Goal: Task Accomplishment & Management: Manage account settings

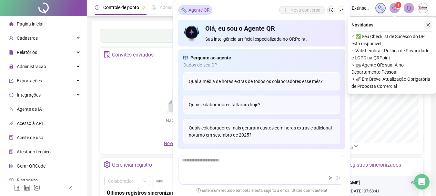
click at [428, 25] on icon "close" at bounding box center [428, 25] width 5 height 5
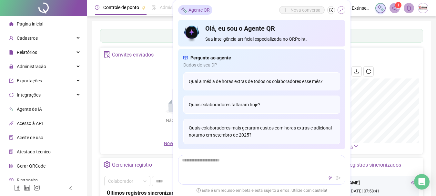
click at [341, 11] on icon "shrink" at bounding box center [341, 10] width 5 height 5
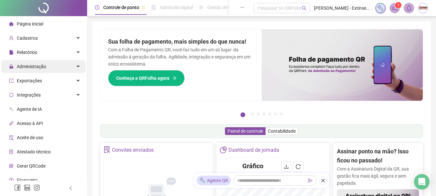
click at [56, 70] on div "Administração" at bounding box center [43, 66] width 84 height 13
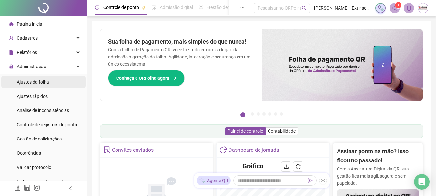
click at [38, 83] on span "Ajustes da folha" at bounding box center [33, 81] width 32 height 5
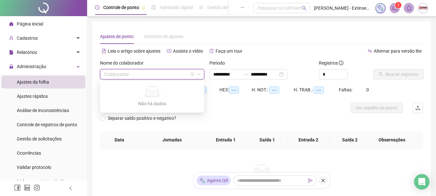
click at [133, 75] on input "search" at bounding box center [149, 74] width 91 height 10
type input "*"
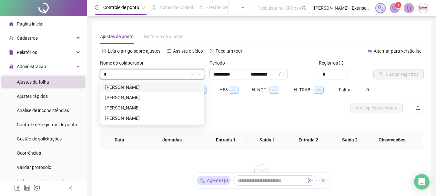
type input "**********"
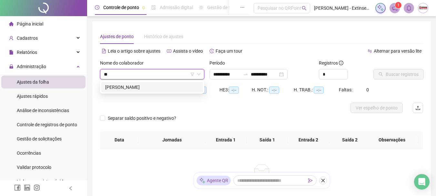
type input "***"
click at [132, 89] on div "[PERSON_NAME]" at bounding box center [152, 86] width 94 height 7
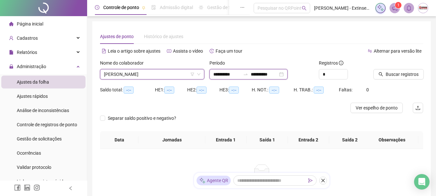
click at [270, 76] on input "**********" at bounding box center [263, 74] width 27 height 7
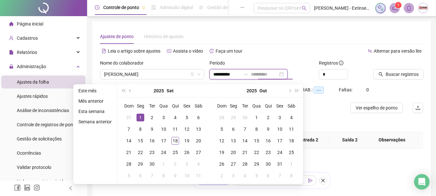
type input "**********"
click at [141, 115] on div "1" at bounding box center [140, 117] width 8 height 8
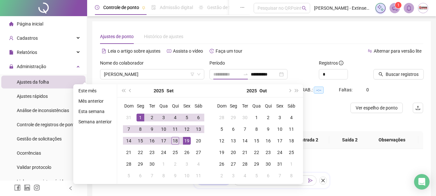
click at [185, 142] on div "19" at bounding box center [187, 141] width 8 height 8
type input "**********"
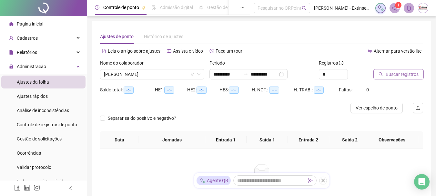
click at [391, 74] on span "Buscar registros" at bounding box center [401, 74] width 33 height 7
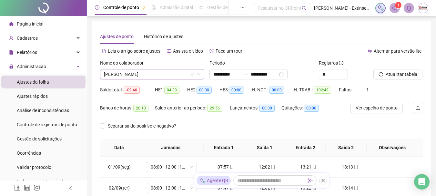
click at [174, 71] on span "[PERSON_NAME]" at bounding box center [152, 74] width 96 height 10
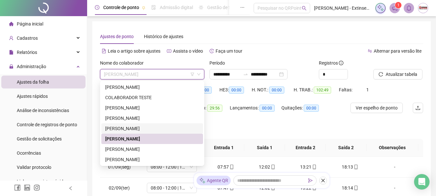
scroll to position [31, 0]
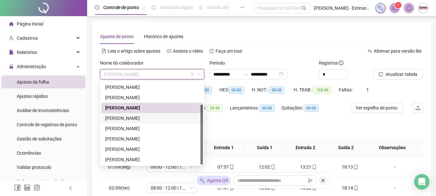
click at [163, 119] on div "[PERSON_NAME]" at bounding box center [152, 117] width 94 height 7
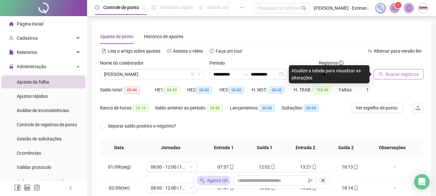
click at [404, 77] on span "Buscar registros" at bounding box center [401, 74] width 33 height 7
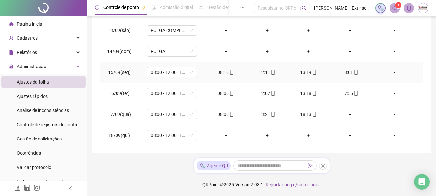
scroll to position [240, 0]
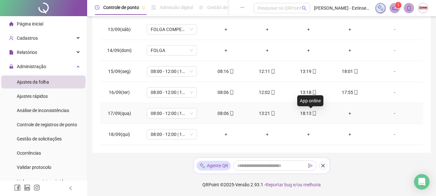
click at [312, 113] on icon "mobile" at bounding box center [314, 113] width 5 height 5
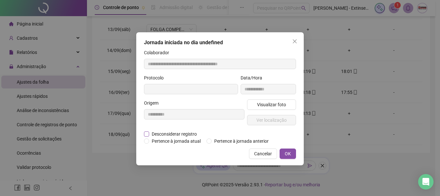
type input "**********"
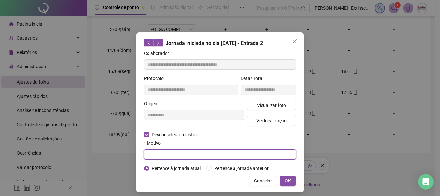
click at [156, 157] on input "text" at bounding box center [220, 154] width 152 height 10
type input "*"
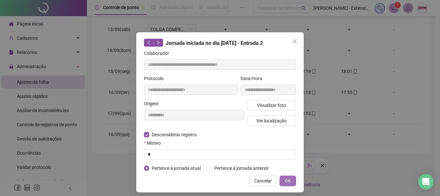
click at [289, 179] on button "OK" at bounding box center [288, 180] width 16 height 10
click at [286, 179] on span "OK" at bounding box center [288, 180] width 6 height 7
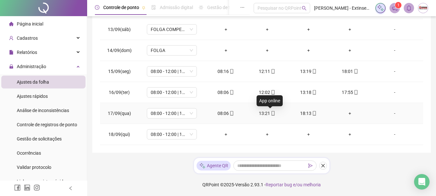
click at [270, 113] on icon "mobile" at bounding box center [272, 113] width 5 height 5
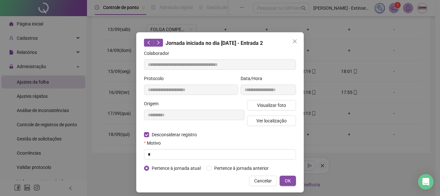
type input "**********"
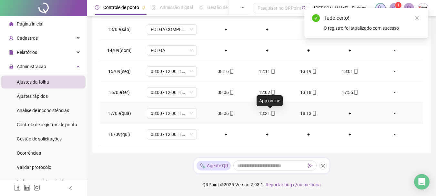
click at [271, 113] on icon "mobile" at bounding box center [272, 113] width 5 height 5
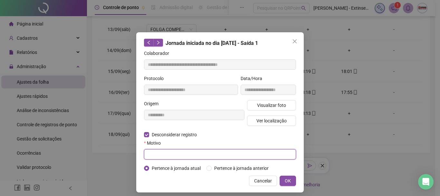
click at [152, 151] on input "text" at bounding box center [220, 154] width 152 height 10
type input "*"
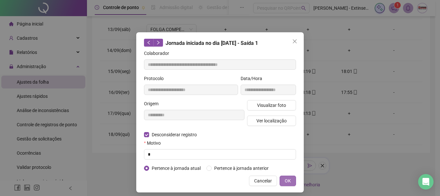
click at [285, 180] on span "OK" at bounding box center [288, 180] width 6 height 7
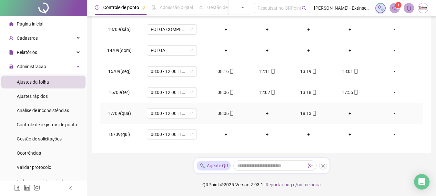
click at [347, 112] on div "+" at bounding box center [349, 113] width 31 height 7
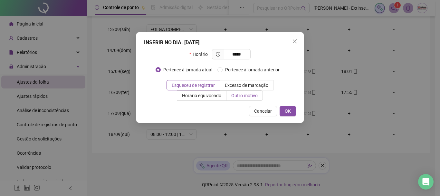
type input "*****"
click at [252, 94] on span "Outro motivo" at bounding box center [244, 95] width 26 height 5
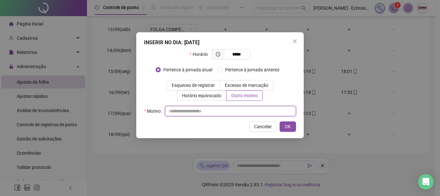
click at [199, 111] on input "text" at bounding box center [230, 111] width 131 height 10
click at [248, 109] on input "text" at bounding box center [230, 111] width 131 height 10
type input "*"
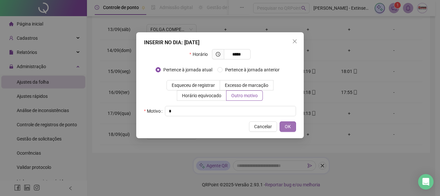
click at [288, 128] on span "OK" at bounding box center [288, 126] width 6 height 7
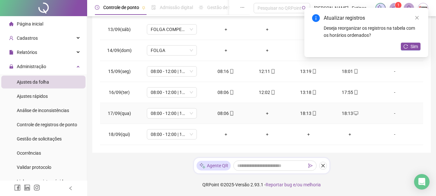
click at [313, 112] on div "18:13" at bounding box center [308, 113] width 31 height 7
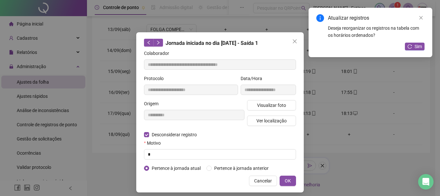
type input "**********"
click at [286, 180] on span "OK" at bounding box center [288, 180] width 6 height 7
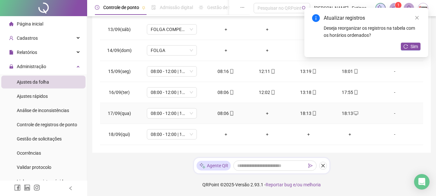
click at [265, 114] on div "+" at bounding box center [266, 113] width 31 height 7
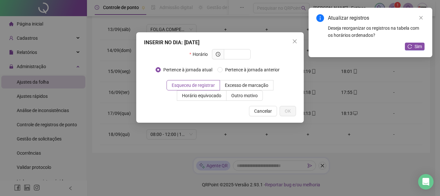
click at [384, 146] on div "INSERIR NO DIA : 17/09/2025 Horário Pertence à jornada atual Pertence à jornada…" at bounding box center [220, 98] width 440 height 196
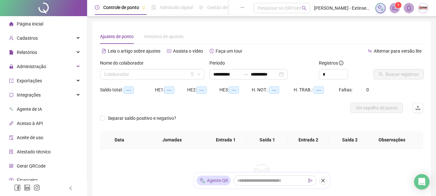
type input "**********"
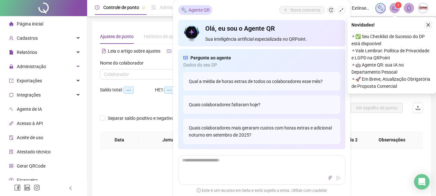
click at [427, 24] on icon "close" at bounding box center [428, 25] width 5 height 5
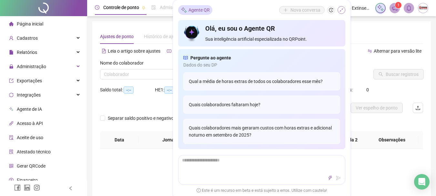
click at [342, 10] on icon "shrink" at bounding box center [341, 10] width 5 height 5
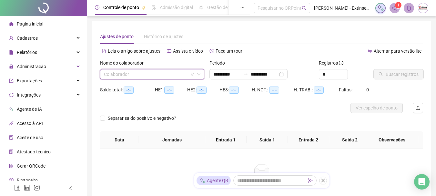
click at [136, 78] on input "search" at bounding box center [149, 74] width 91 height 10
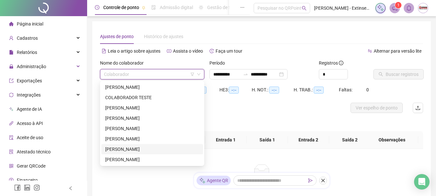
click at [130, 148] on div "[PERSON_NAME]" at bounding box center [152, 148] width 94 height 7
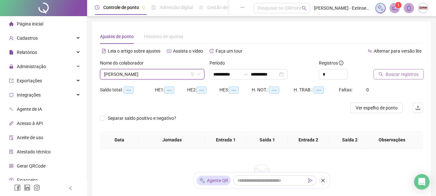
click at [400, 75] on span "Buscar registros" at bounding box center [401, 74] width 33 height 7
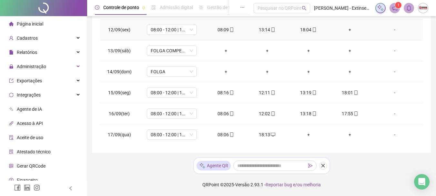
scroll to position [219, 0]
click at [270, 133] on icon "desktop" at bounding box center [272, 134] width 5 height 4
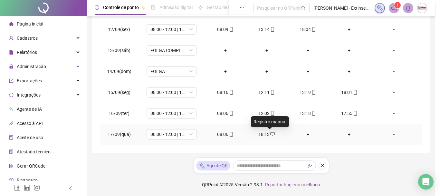
type input "**********"
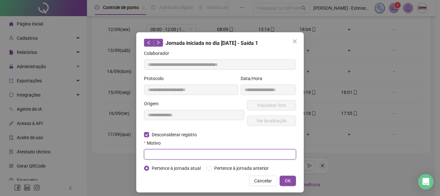
click at [155, 154] on input "text" at bounding box center [220, 154] width 152 height 10
type input "*"
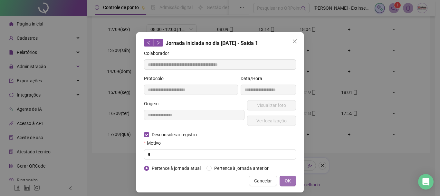
click at [280, 178] on button "OK" at bounding box center [288, 180] width 16 height 10
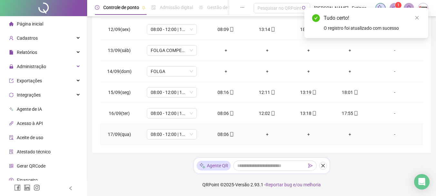
click at [262, 133] on div "+" at bounding box center [266, 134] width 31 height 7
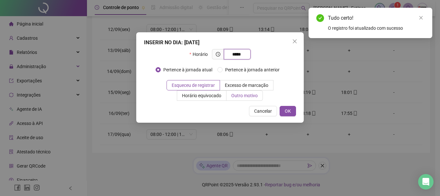
type input "*****"
click at [254, 95] on span "Outro motivo" at bounding box center [244, 95] width 26 height 5
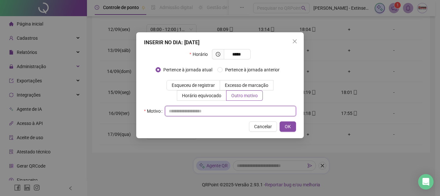
click at [241, 108] on input "text" at bounding box center [230, 111] width 131 height 10
type input "*"
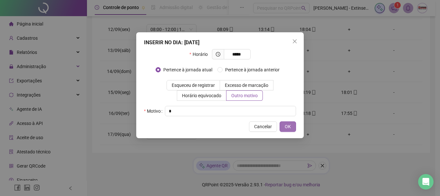
click at [289, 130] on button "OK" at bounding box center [288, 126] width 16 height 10
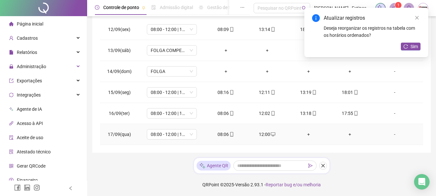
click at [307, 135] on div "+" at bounding box center [308, 134] width 31 height 7
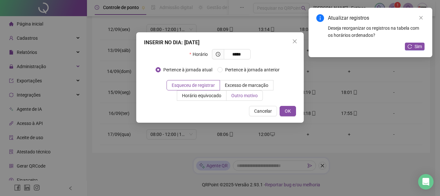
type input "*****"
click at [250, 94] on span "Outro motivo" at bounding box center [244, 95] width 26 height 5
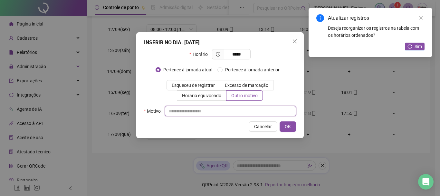
click at [205, 112] on input "text" at bounding box center [230, 111] width 131 height 10
type input "*"
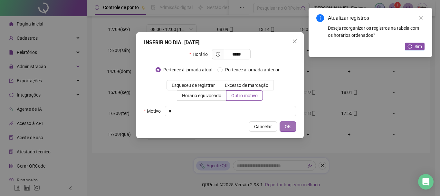
click at [291, 125] on span "OK" at bounding box center [288, 126] width 6 height 7
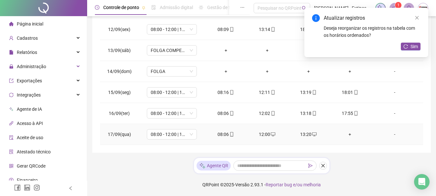
click at [349, 132] on div "+" at bounding box center [349, 134] width 31 height 7
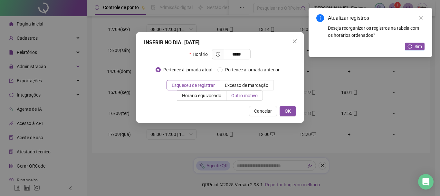
type input "*****"
click at [254, 95] on span "Outro motivo" at bounding box center [244, 95] width 26 height 5
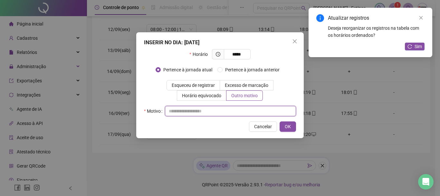
click at [241, 114] on input "text" at bounding box center [230, 111] width 131 height 10
type input "*"
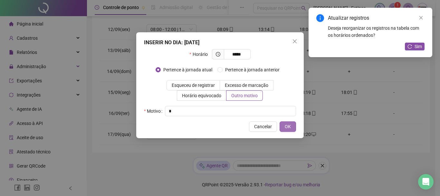
click at [294, 127] on button "OK" at bounding box center [288, 126] width 16 height 10
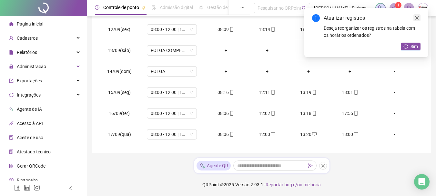
click at [415, 17] on icon "close" at bounding box center [416, 17] width 5 height 5
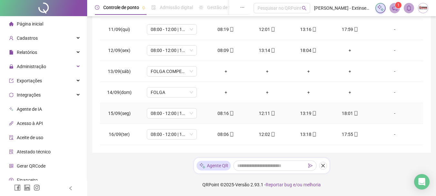
scroll to position [154, 0]
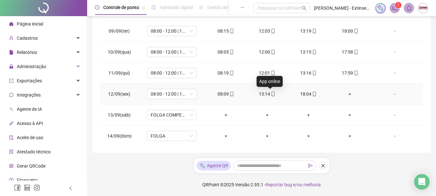
click at [270, 95] on icon "mobile" at bounding box center [272, 94] width 5 height 5
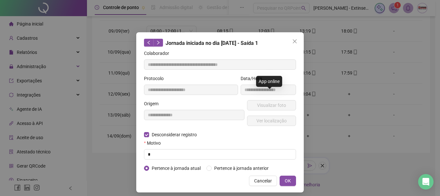
type input "**********"
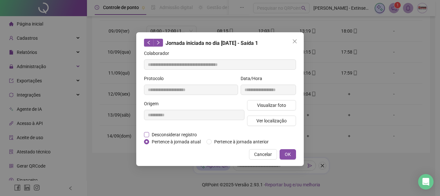
click at [172, 134] on span "Desconsiderar registro" at bounding box center [174, 134] width 50 height 7
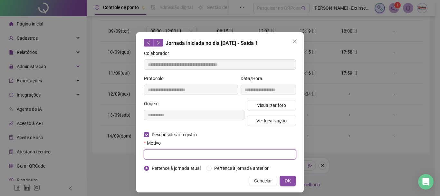
click at [167, 152] on input "text" at bounding box center [220, 154] width 152 height 10
type input "*"
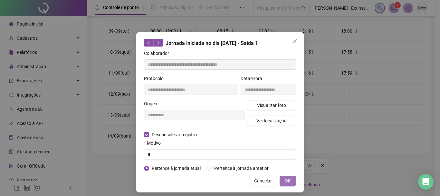
click at [281, 177] on button "OK" at bounding box center [288, 180] width 16 height 10
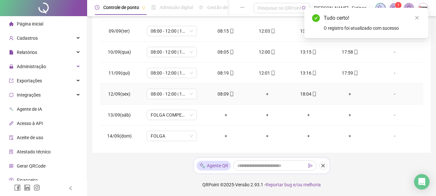
click at [312, 94] on icon "mobile" at bounding box center [314, 94] width 5 height 5
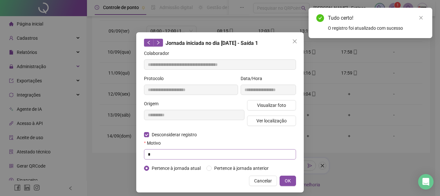
type input "**********"
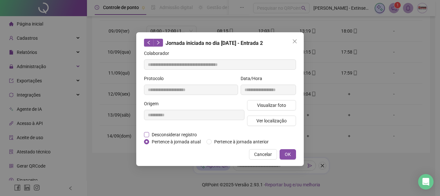
click at [151, 134] on span "Desconsiderar registro" at bounding box center [174, 134] width 50 height 7
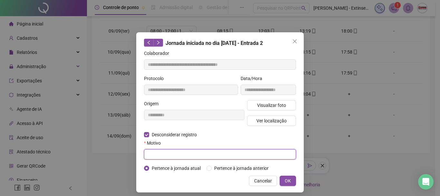
click at [171, 155] on input "text" at bounding box center [220, 154] width 152 height 10
type input "*"
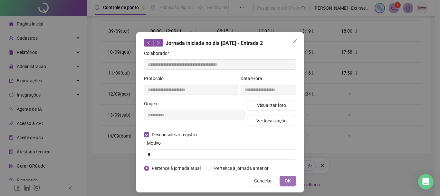
click at [285, 179] on span "OK" at bounding box center [288, 180] width 6 height 7
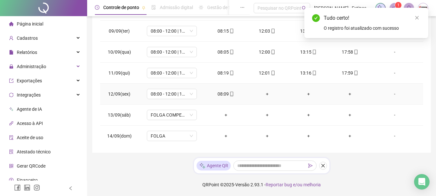
click at [263, 93] on div "+" at bounding box center [266, 93] width 31 height 7
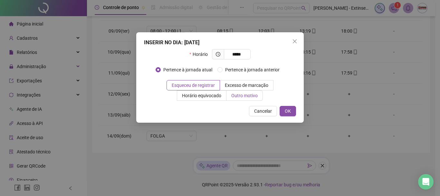
type input "*****"
click at [255, 96] on span "Outro motivo" at bounding box center [244, 95] width 26 height 5
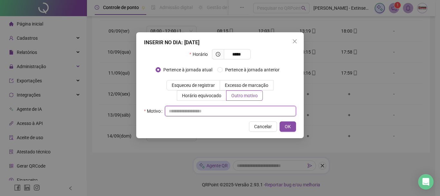
click at [225, 109] on input "text" at bounding box center [230, 111] width 131 height 10
type input "*"
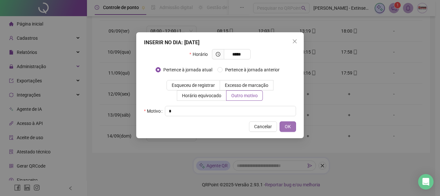
click at [289, 123] on span "OK" at bounding box center [288, 126] width 6 height 7
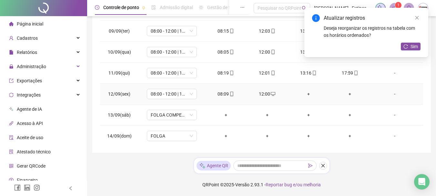
click at [305, 93] on div "+" at bounding box center [308, 93] width 31 height 7
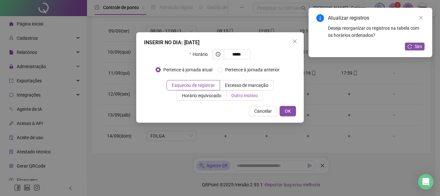
type input "*****"
click at [240, 94] on span "Outro motivo" at bounding box center [244, 95] width 26 height 5
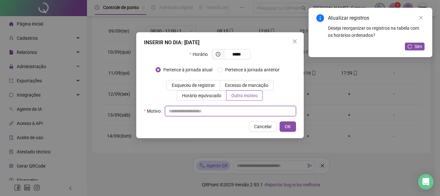
click at [219, 110] on input "text" at bounding box center [230, 111] width 131 height 10
type input "*"
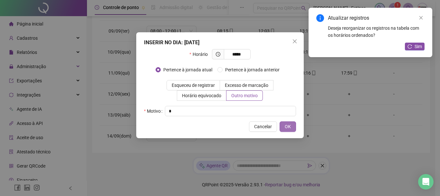
click at [287, 128] on span "OK" at bounding box center [288, 126] width 6 height 7
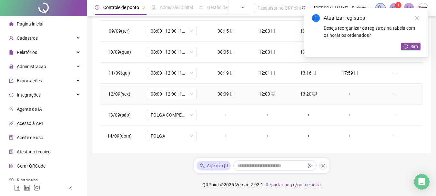
click at [346, 94] on div "+" at bounding box center [349, 93] width 31 height 7
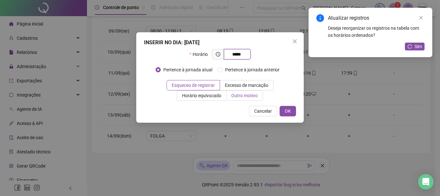
type input "*****"
click at [246, 91] on label "Outro motivo" at bounding box center [245, 95] width 36 height 10
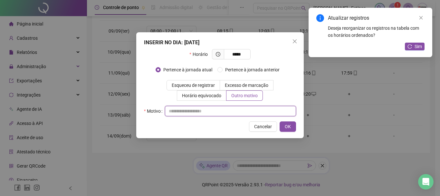
click at [222, 110] on input "text" at bounding box center [230, 111] width 131 height 10
type input "*"
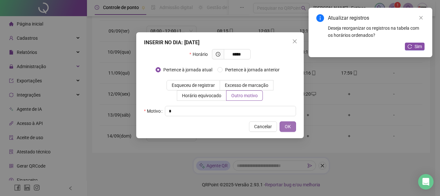
click at [293, 126] on button "OK" at bounding box center [288, 126] width 16 height 10
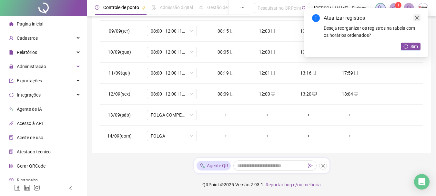
click at [417, 21] on link "Close" at bounding box center [416, 17] width 7 height 7
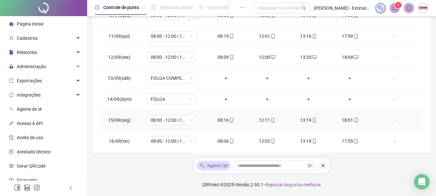
scroll to position [219, 0]
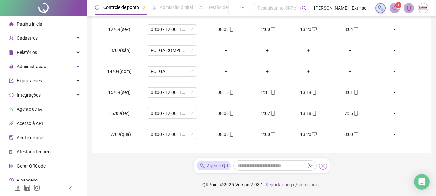
click at [322, 166] on icon "close" at bounding box center [322, 165] width 5 height 5
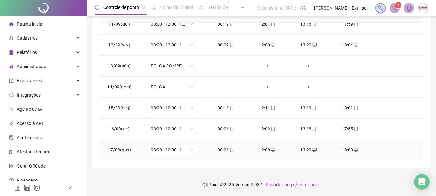
click at [353, 150] on icon "desktop" at bounding box center [355, 149] width 5 height 5
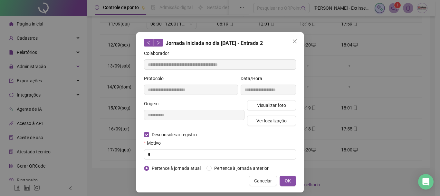
type input "**********"
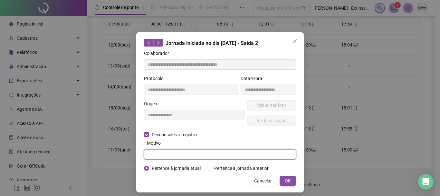
click at [147, 152] on input "text" at bounding box center [220, 154] width 152 height 10
type input "*"
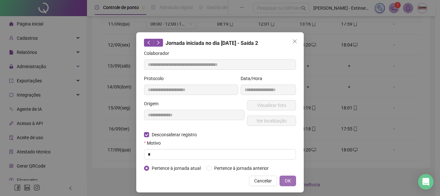
click at [282, 180] on button "OK" at bounding box center [288, 180] width 16 height 10
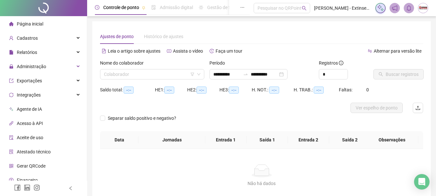
type input "**********"
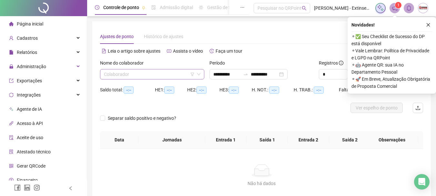
click at [165, 76] on input "search" at bounding box center [149, 74] width 91 height 10
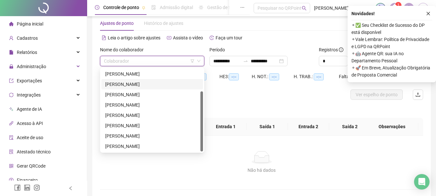
scroll to position [32, 0]
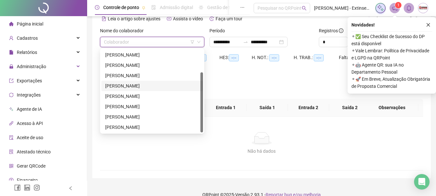
click at [152, 86] on div "[PERSON_NAME]" at bounding box center [152, 85] width 94 height 7
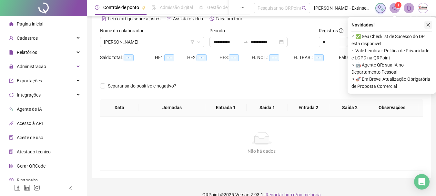
click at [428, 25] on icon "close" at bounding box center [428, 25] width 5 height 5
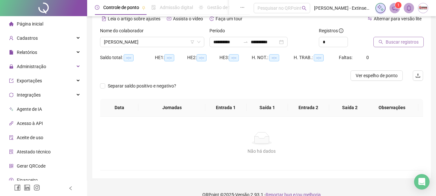
click at [399, 44] on span "Buscar registros" at bounding box center [401, 41] width 33 height 7
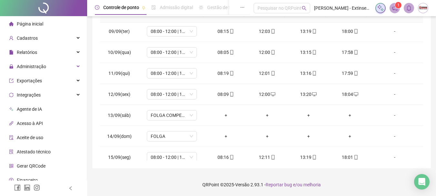
scroll to position [219, 0]
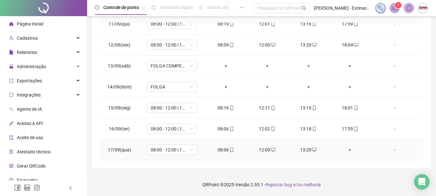
click at [349, 150] on div "+" at bounding box center [349, 149] width 31 height 7
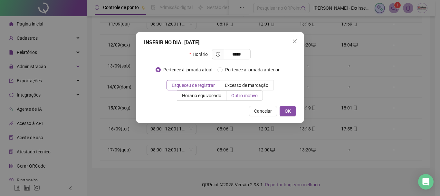
type input "*****"
click at [252, 97] on span "Outro motivo" at bounding box center [244, 95] width 26 height 5
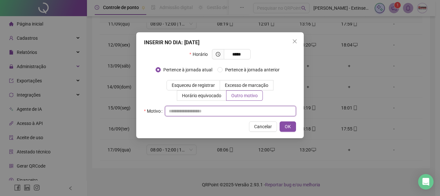
click at [234, 111] on input "text" at bounding box center [230, 111] width 131 height 10
type input "*"
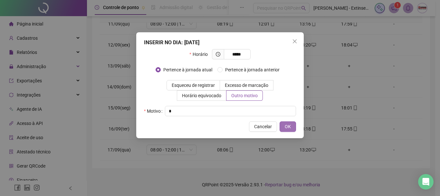
click at [290, 129] on span "OK" at bounding box center [288, 126] width 6 height 7
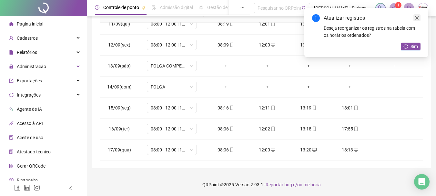
click at [417, 18] on icon "close" at bounding box center [416, 17] width 5 height 5
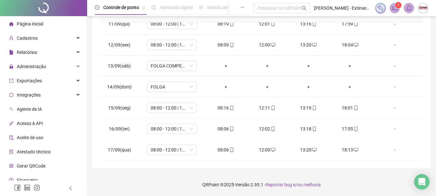
click at [396, 6] on sup "1" at bounding box center [398, 5] width 6 height 6
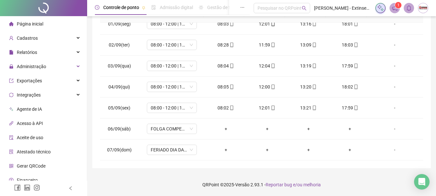
scroll to position [0, 0]
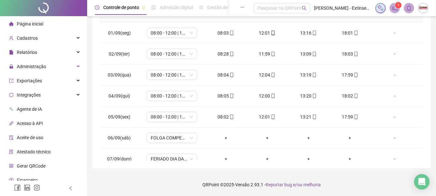
click at [91, 61] on div "**********" at bounding box center [261, 35] width 349 height 322
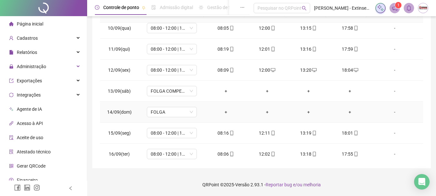
scroll to position [219, 0]
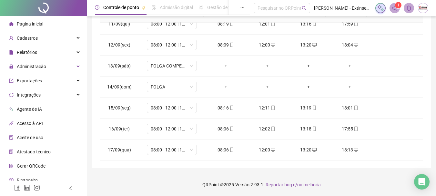
click at [37, 25] on span "Página inicial" at bounding box center [30, 23] width 26 height 5
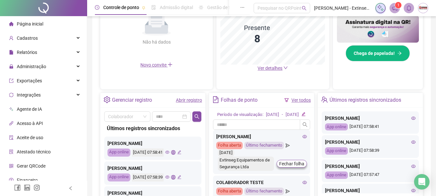
scroll to position [231, 0]
